Goal: Find specific page/section: Find specific page/section

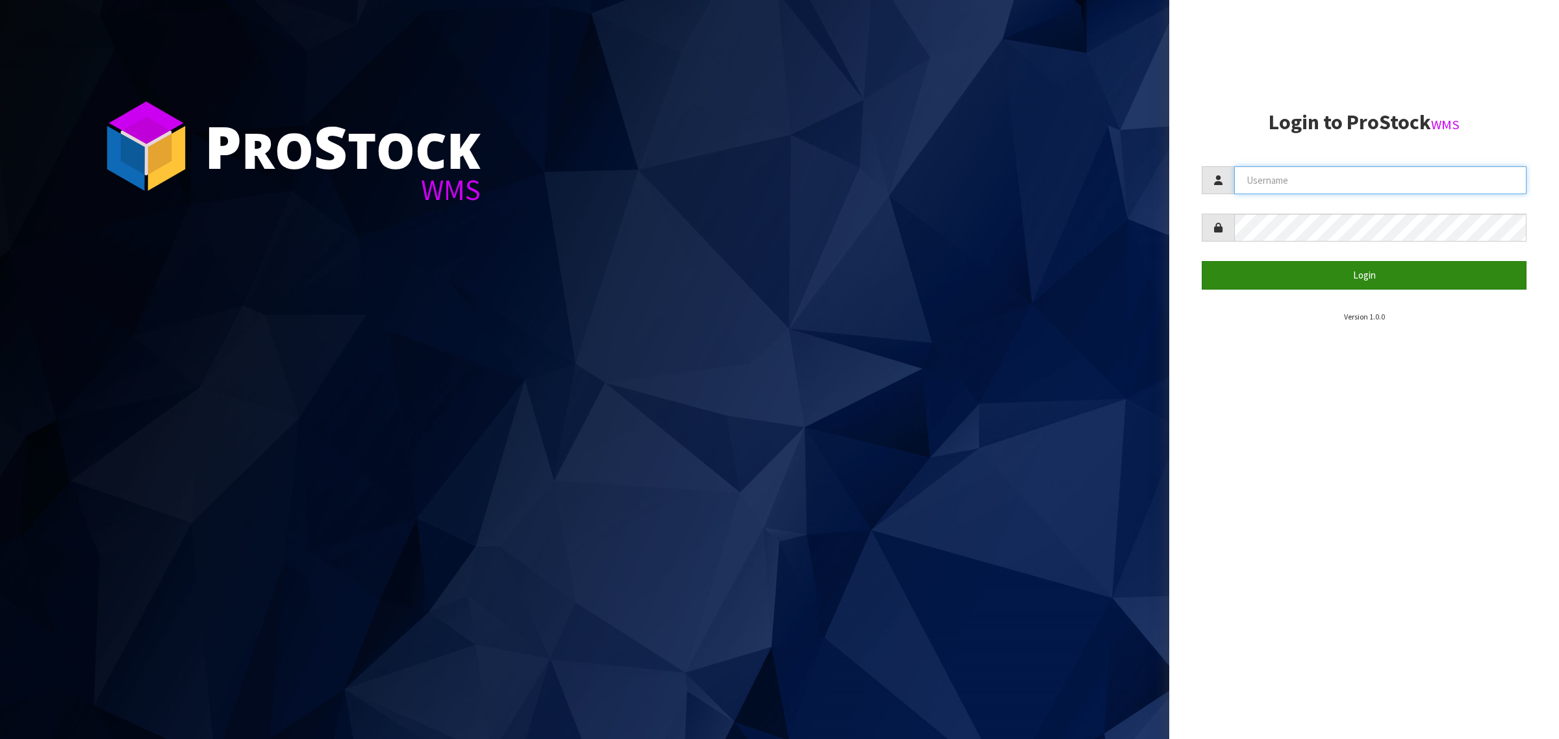
type input "[PERSON_NAME][EMAIL_ADDRESS][DOMAIN_NAME]"
click at [1264, 279] on button "Login" at bounding box center [1363, 275] width 325 height 28
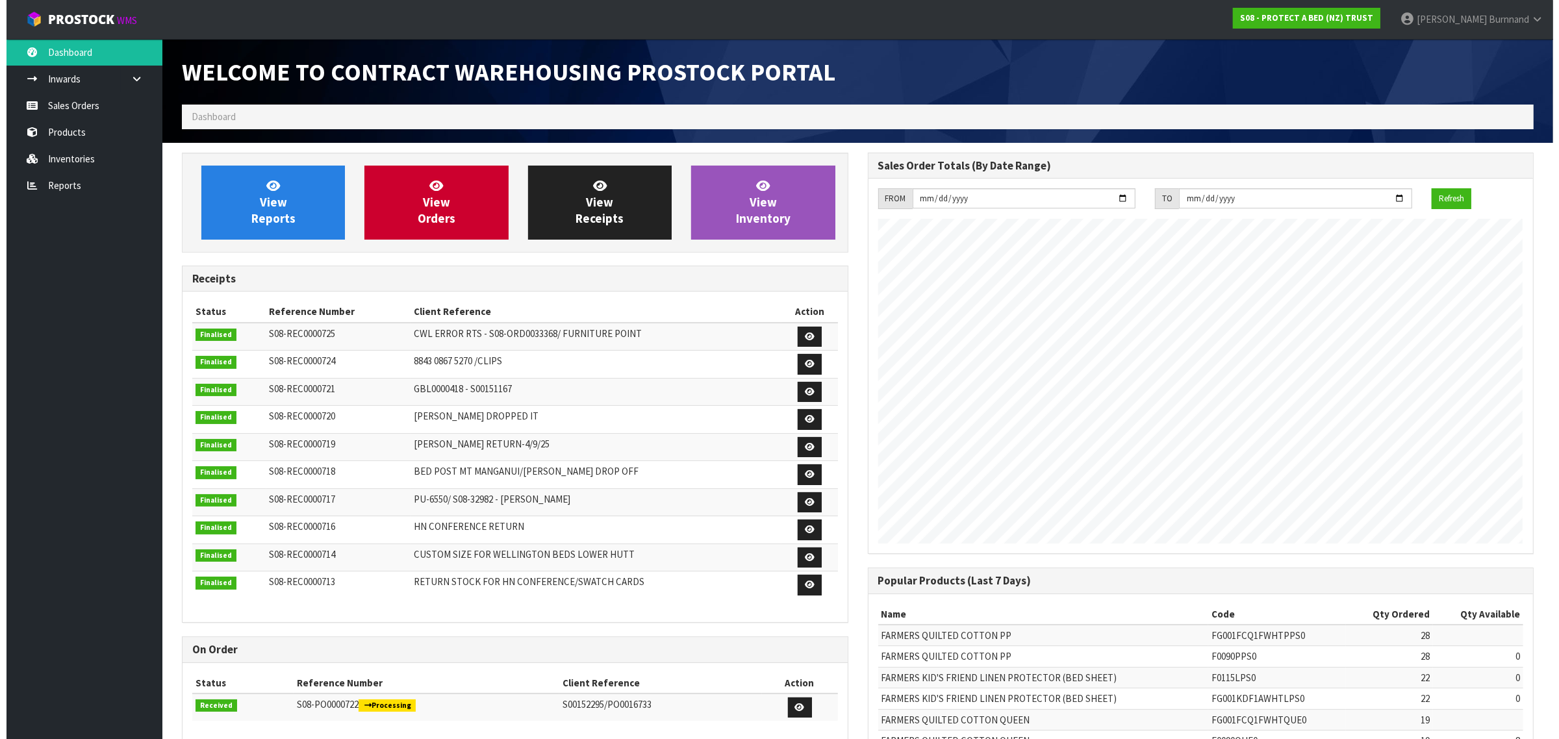
scroll to position [723, 685]
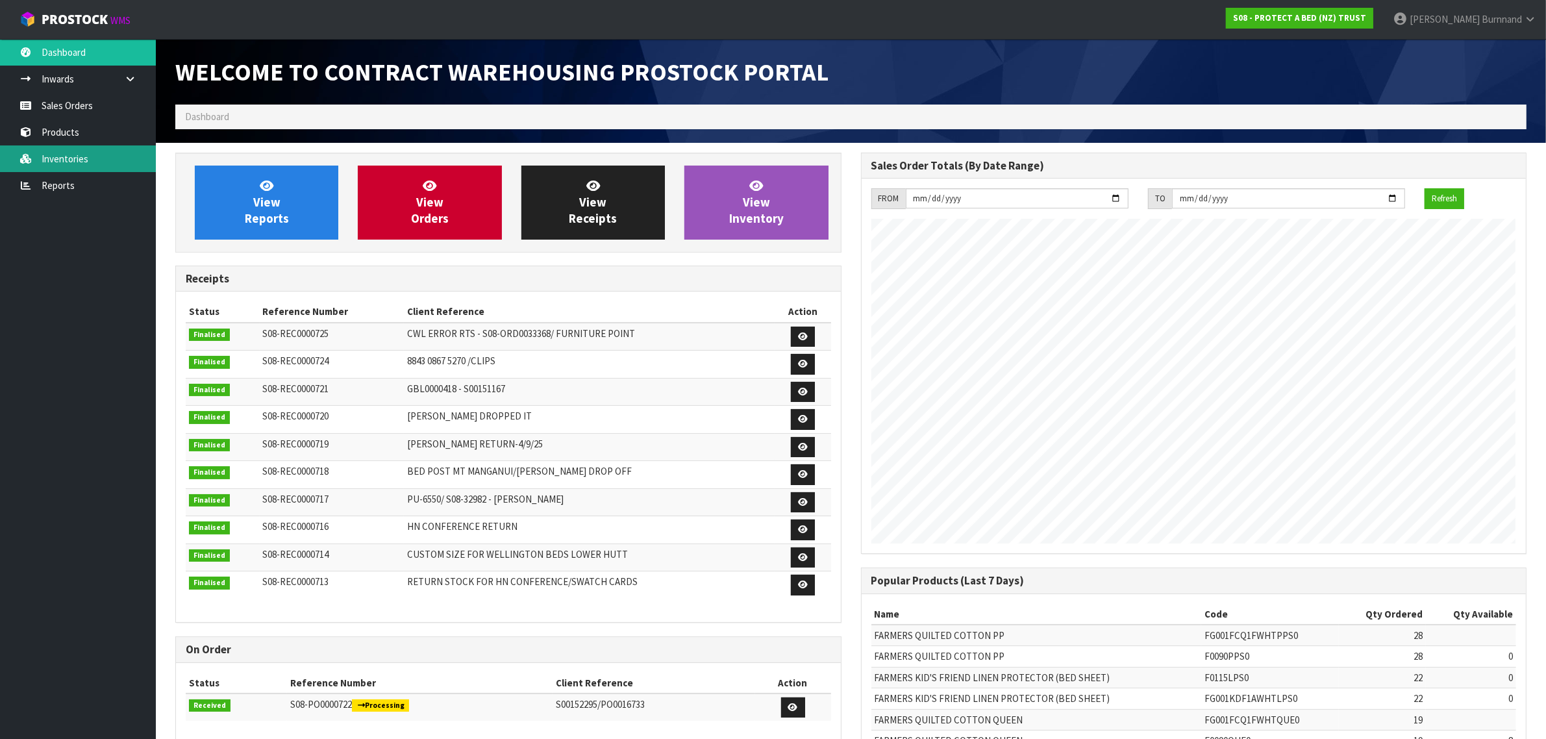
click at [65, 154] on link "Inventories" at bounding box center [78, 158] width 156 height 27
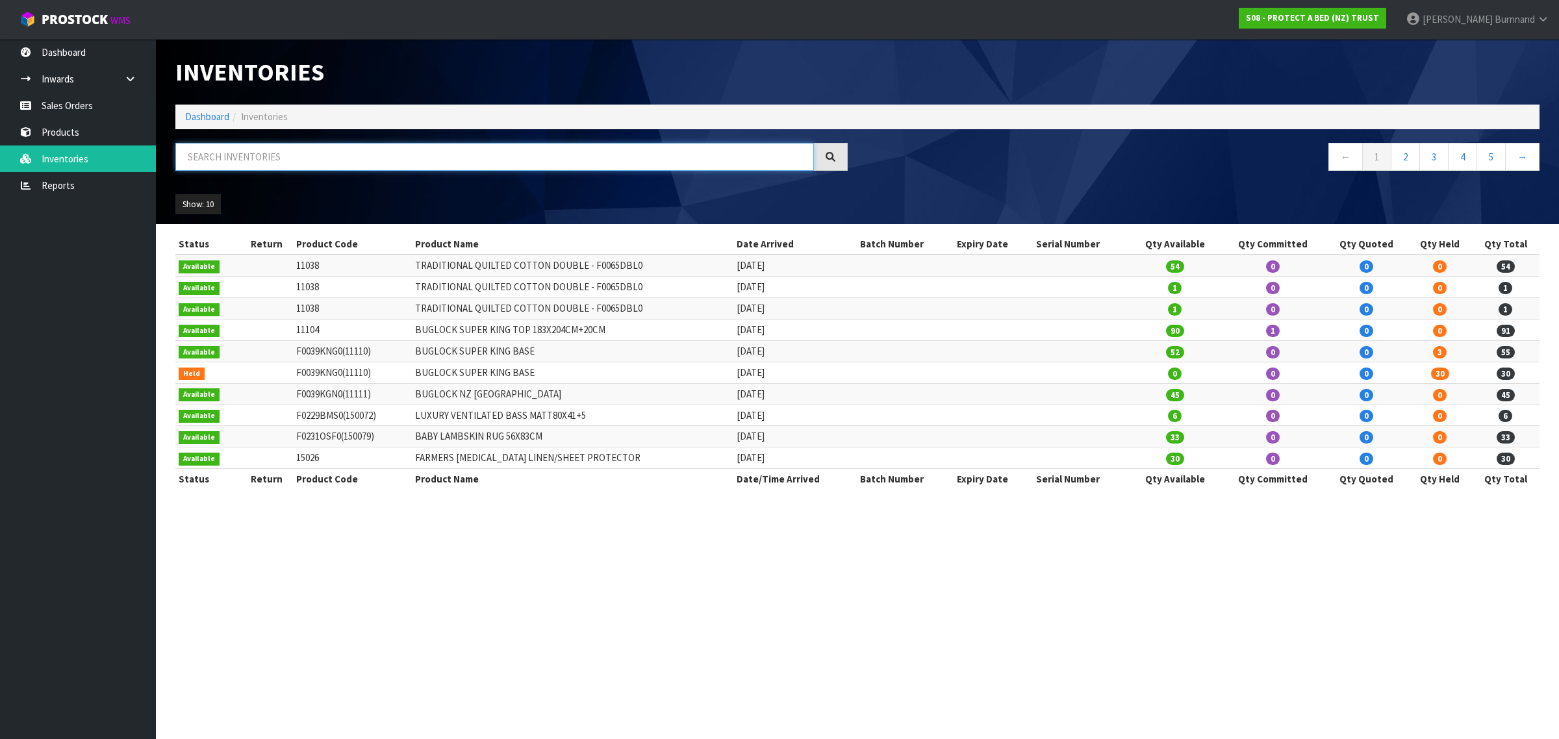
click at [228, 157] on input "text" at bounding box center [494, 157] width 638 height 28
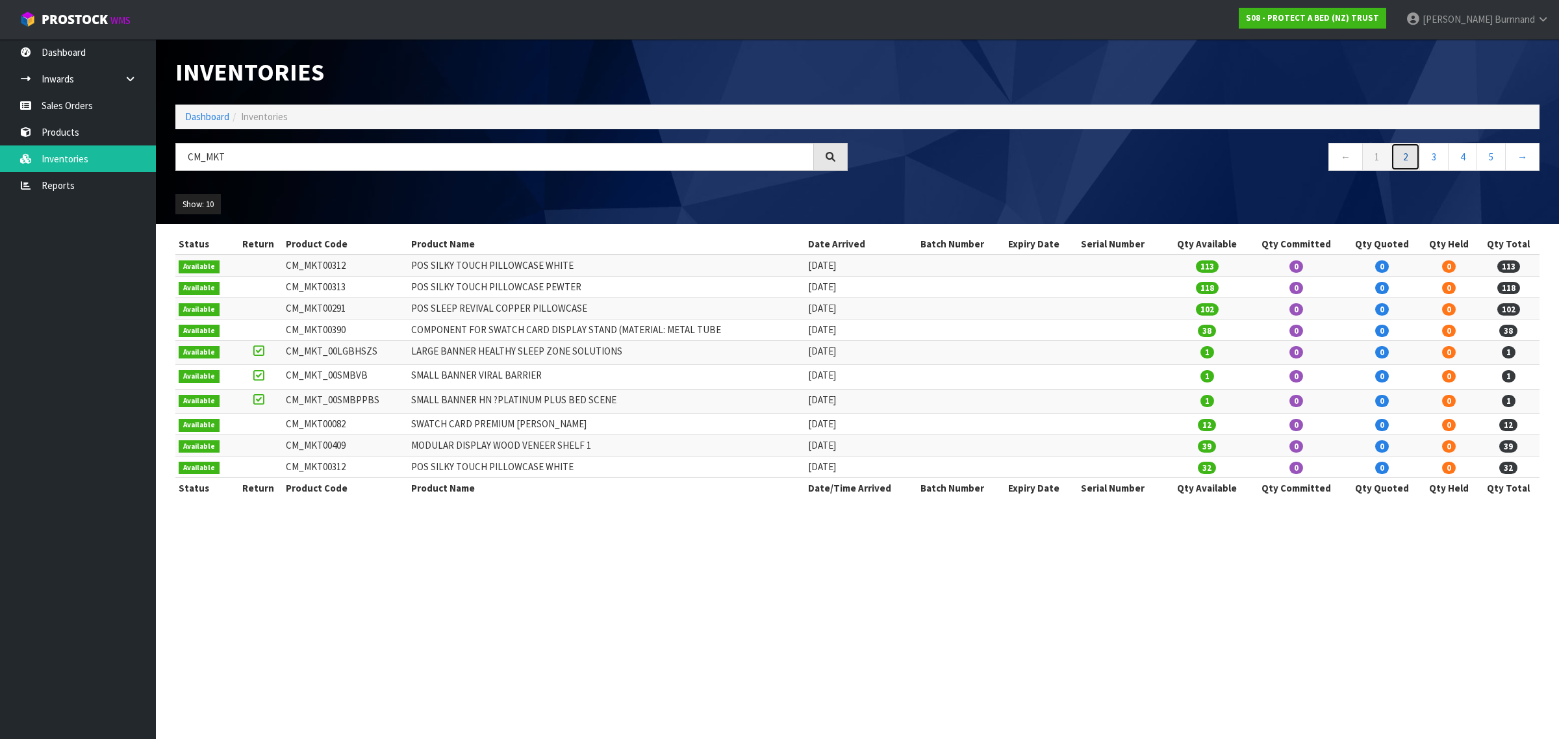
click at [1407, 153] on link "2" at bounding box center [1404, 157] width 29 height 28
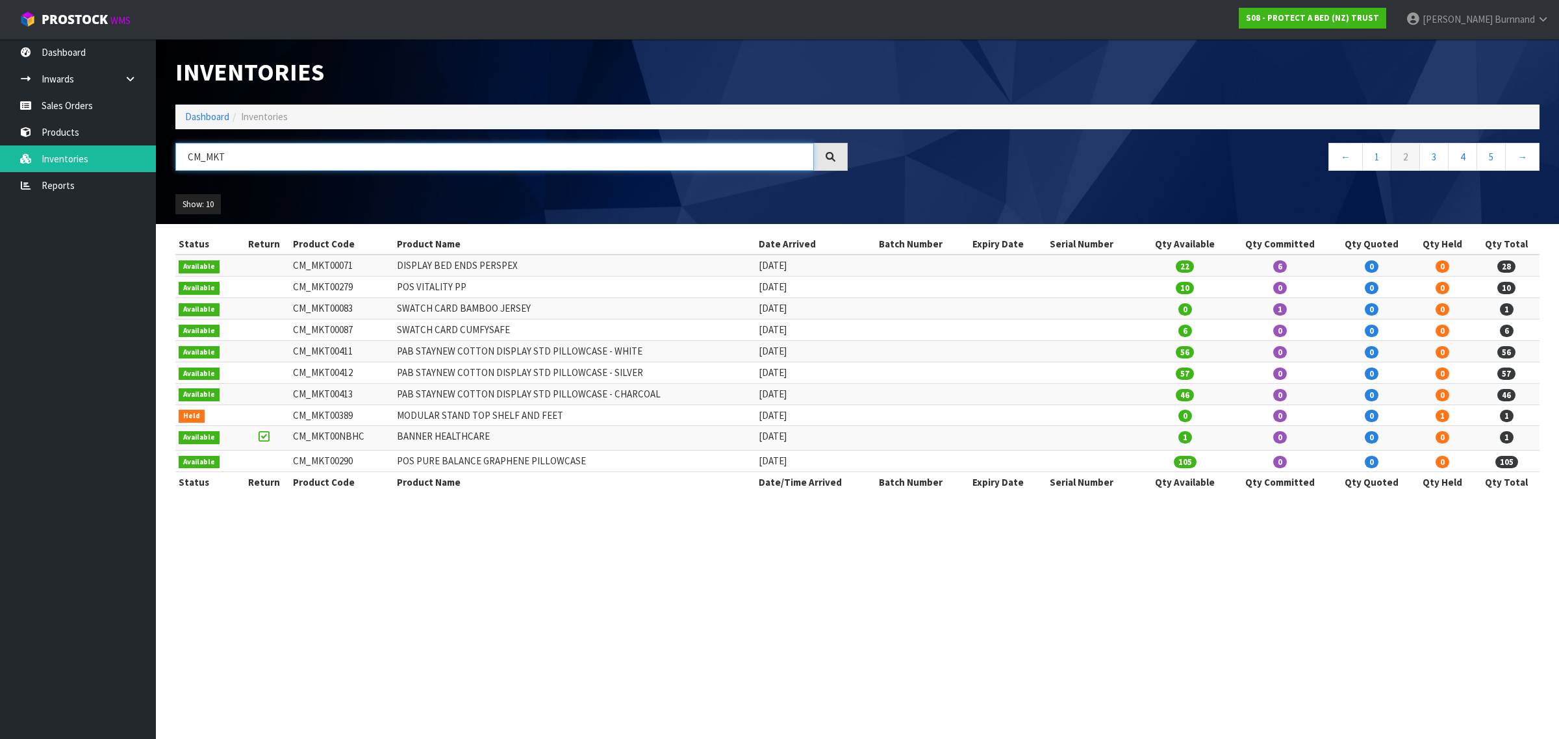
drag, startPoint x: 245, startPoint y: 157, endPoint x: 174, endPoint y: 147, distance: 72.1
click at [174, 147] on div "CM_MKT" at bounding box center [512, 162] width 692 height 38
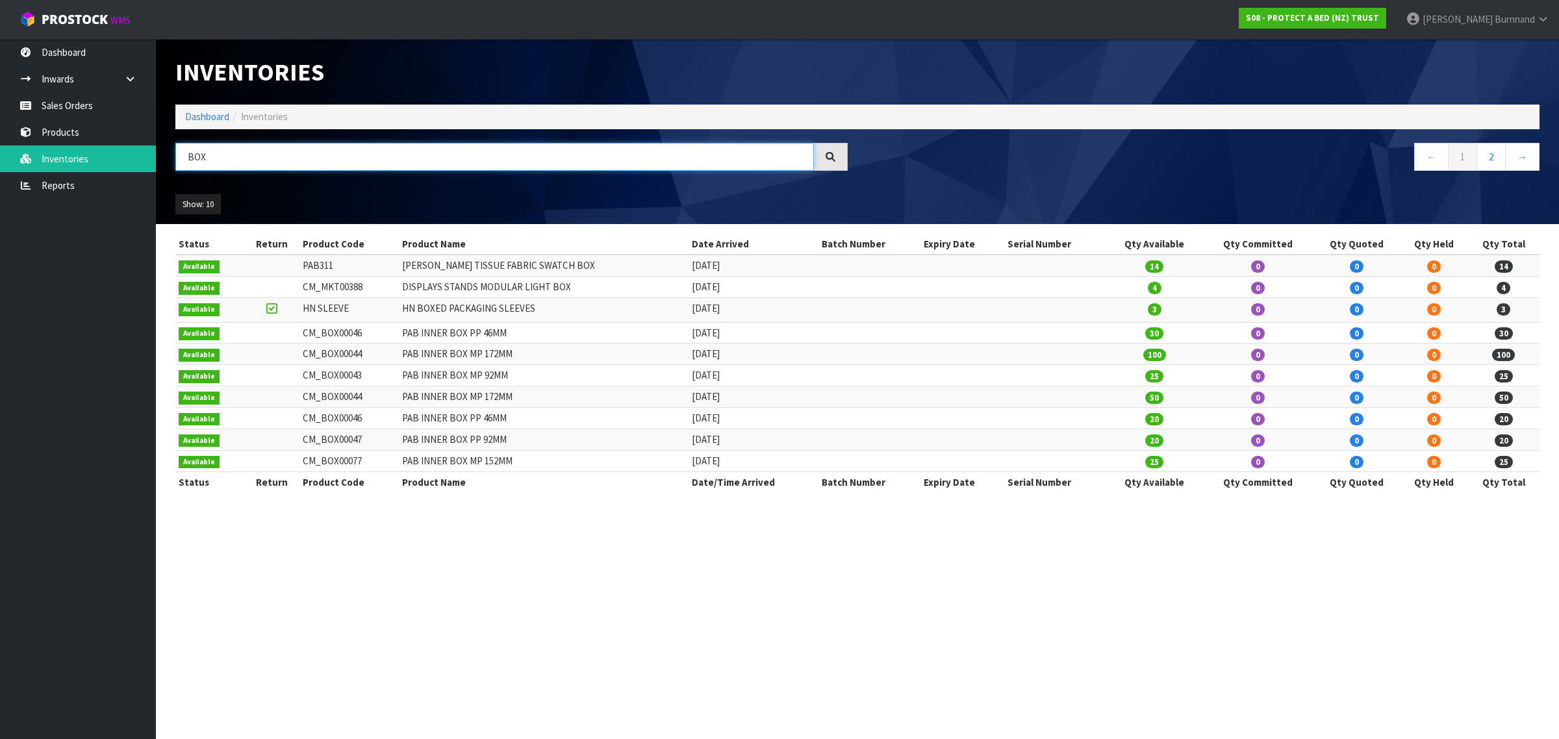
drag, startPoint x: 193, startPoint y: 157, endPoint x: 182, endPoint y: 154, distance: 11.3
click at [182, 154] on input "BOX" at bounding box center [494, 157] width 638 height 28
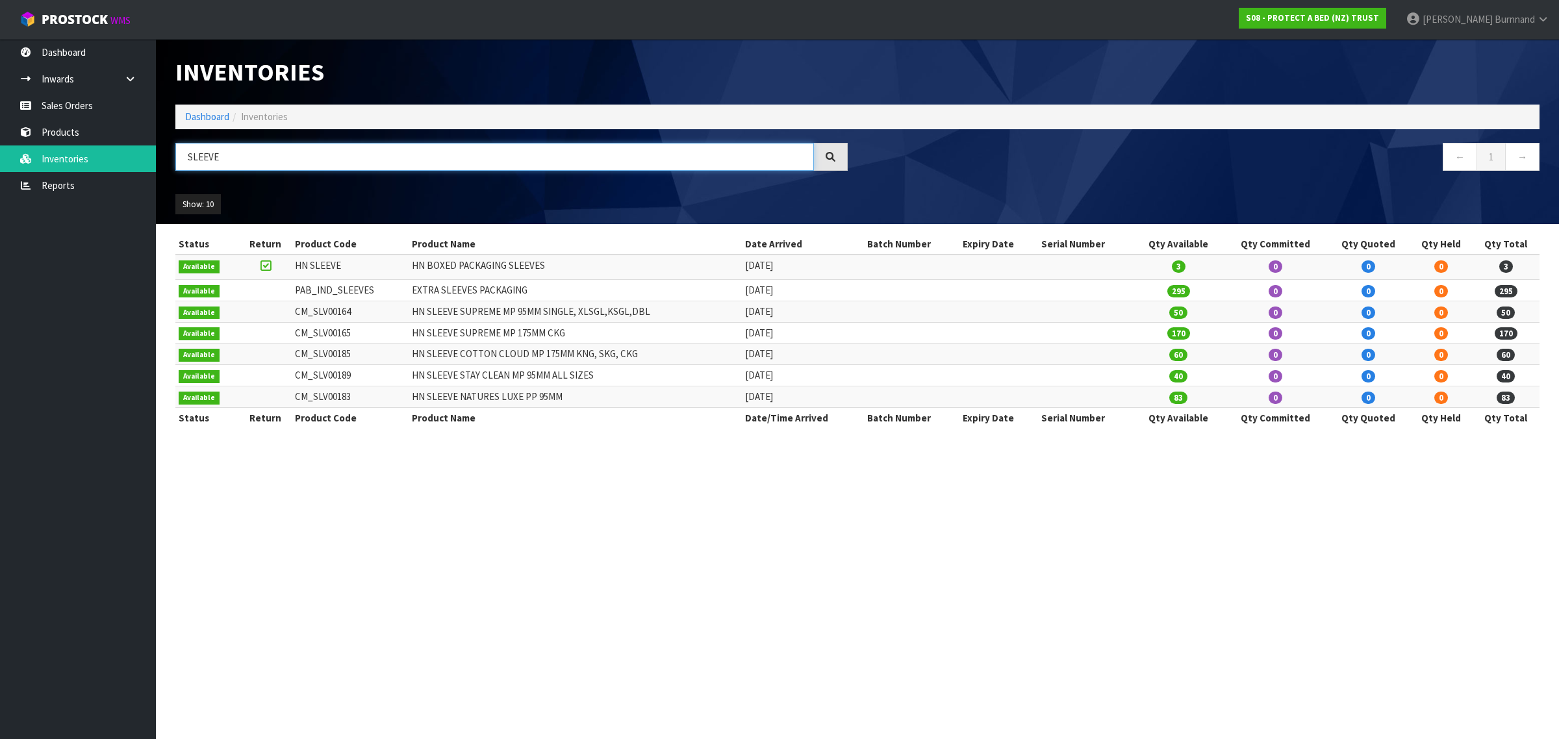
type input "SLEEVE"
